Goal: Task Accomplishment & Management: Use online tool/utility

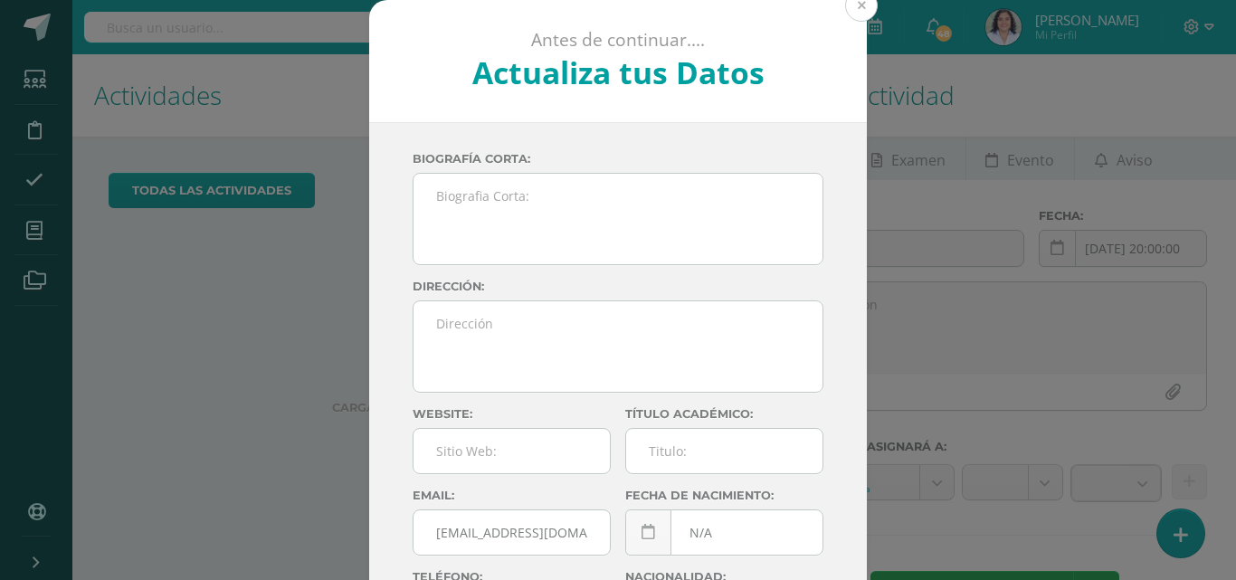
click at [863, 16] on button at bounding box center [861, 5] width 33 height 33
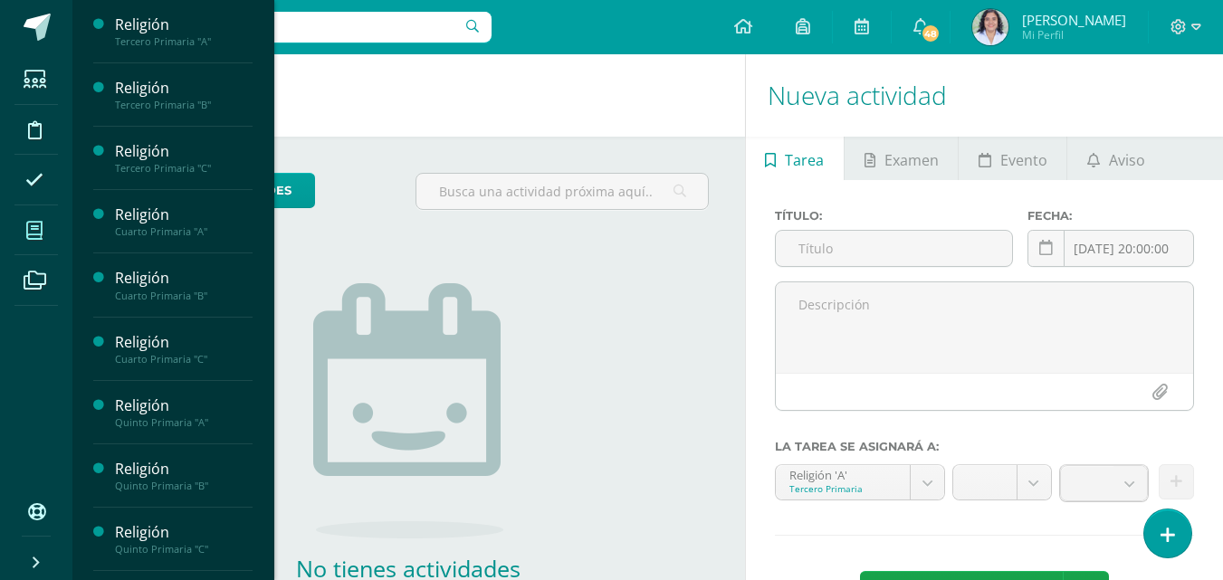
click at [40, 233] on icon at bounding box center [34, 231] width 16 height 18
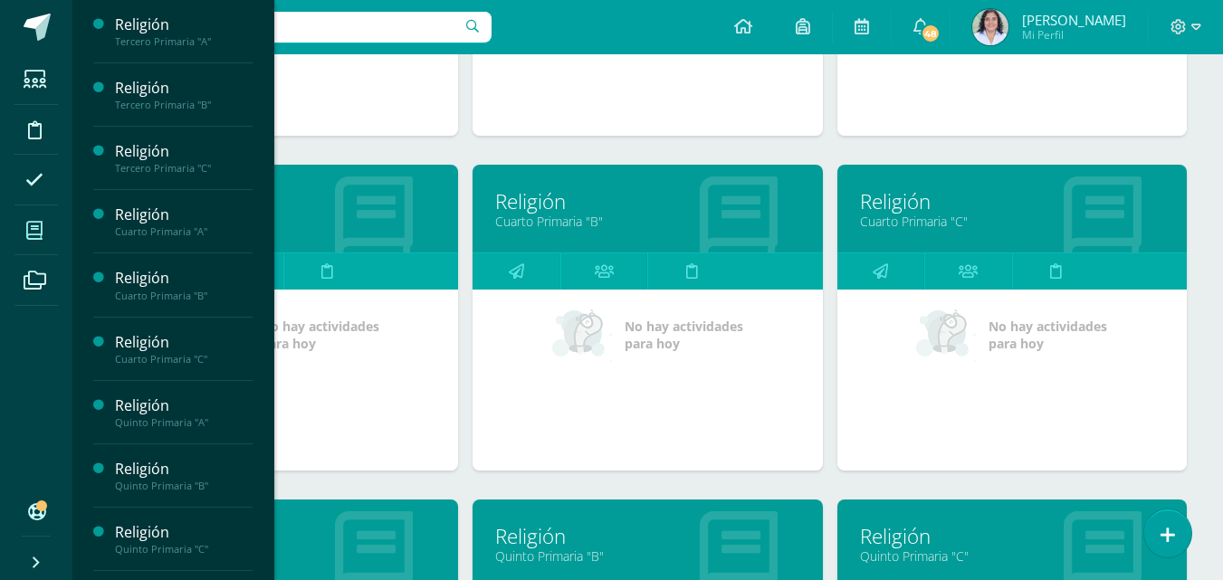
scroll to position [1013, 0]
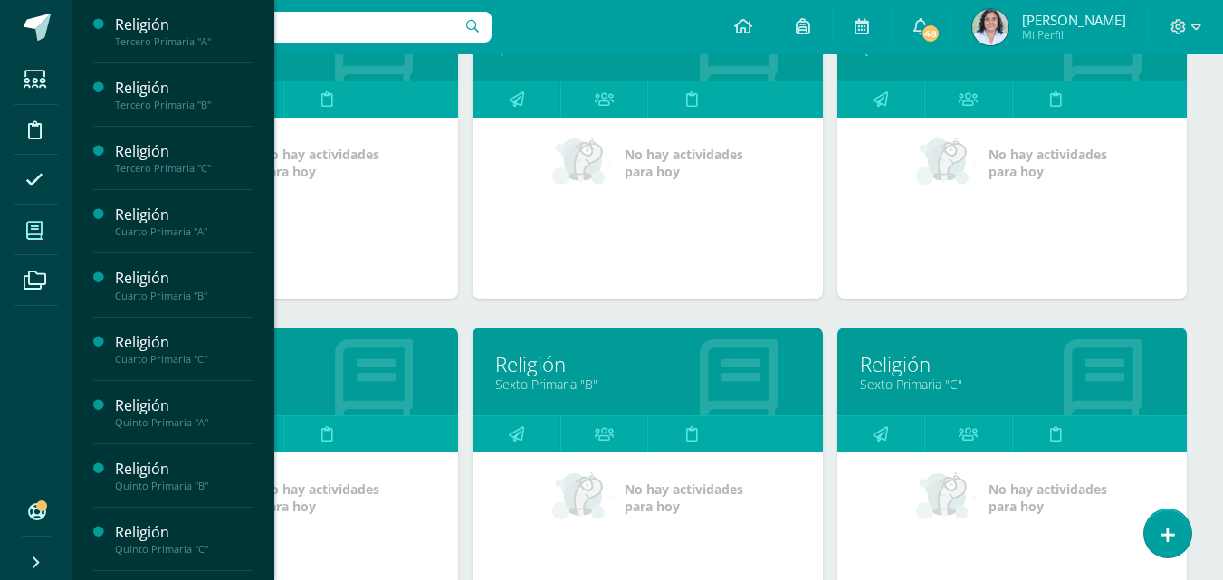
click at [663, 364] on link "Religión" at bounding box center [647, 364] width 304 height 28
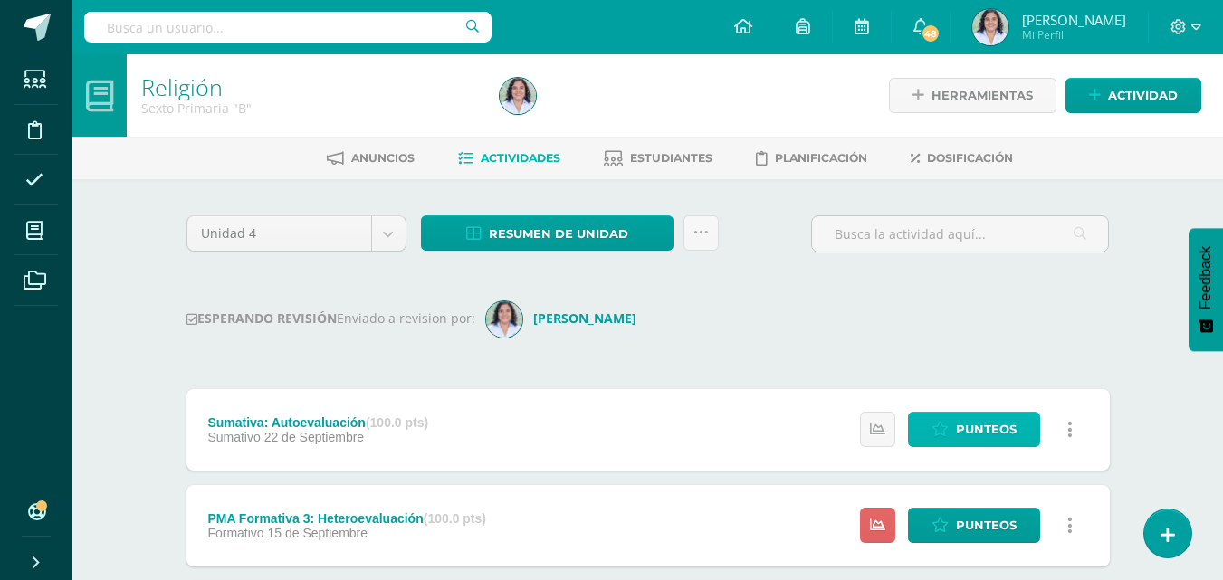
click at [1008, 435] on span "Punteos" at bounding box center [986, 429] width 61 height 33
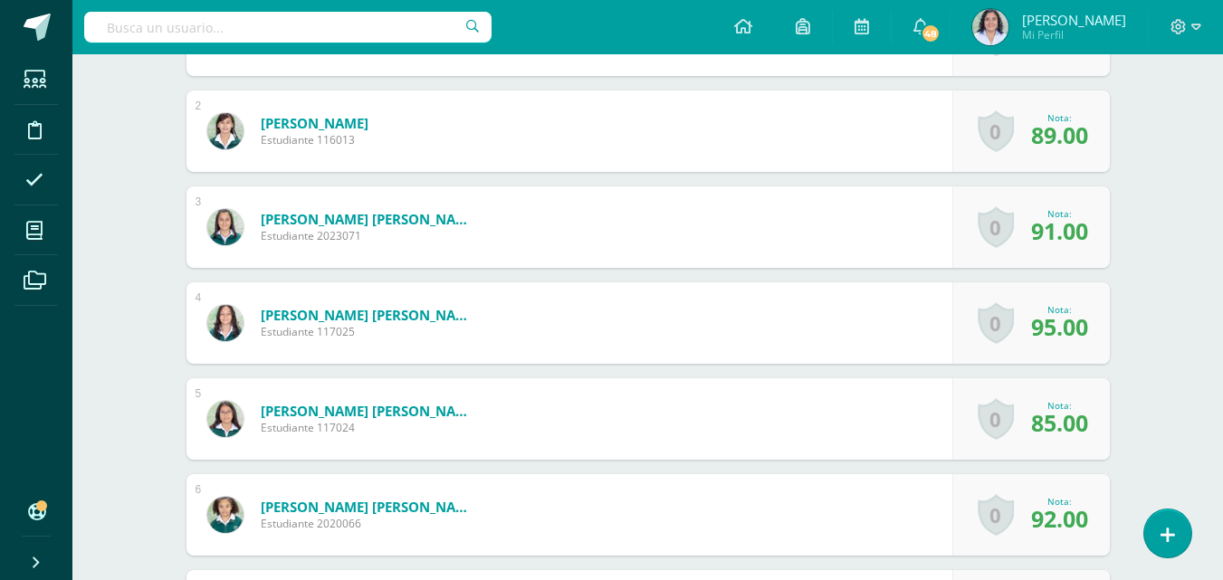
scroll to position [127, 0]
